Goal: Check status: Check status

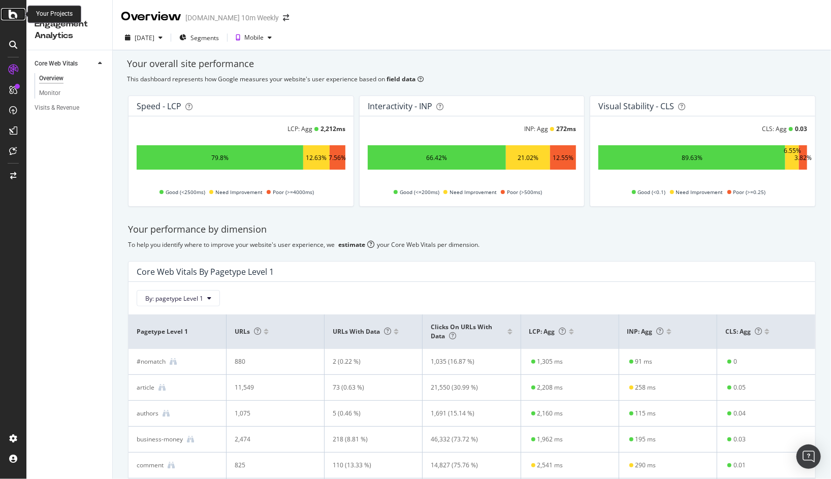
click at [14, 16] on icon at bounding box center [13, 14] width 9 height 12
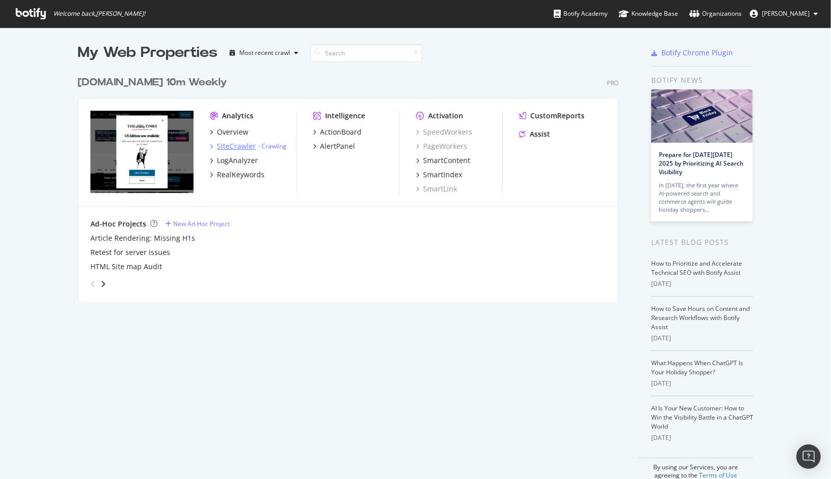
scroll to position [2, 0]
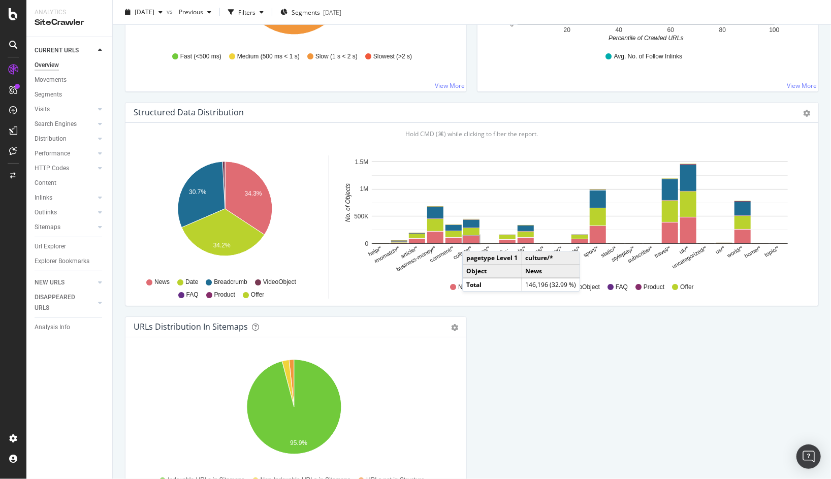
scroll to position [993, 0]
